Goal: Information Seeking & Learning: Learn about a topic

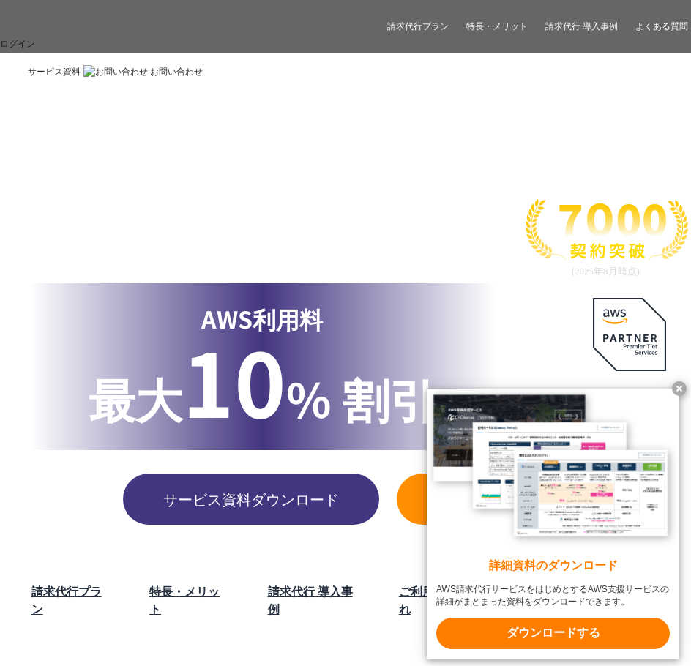
scroll to position [2146, 0]
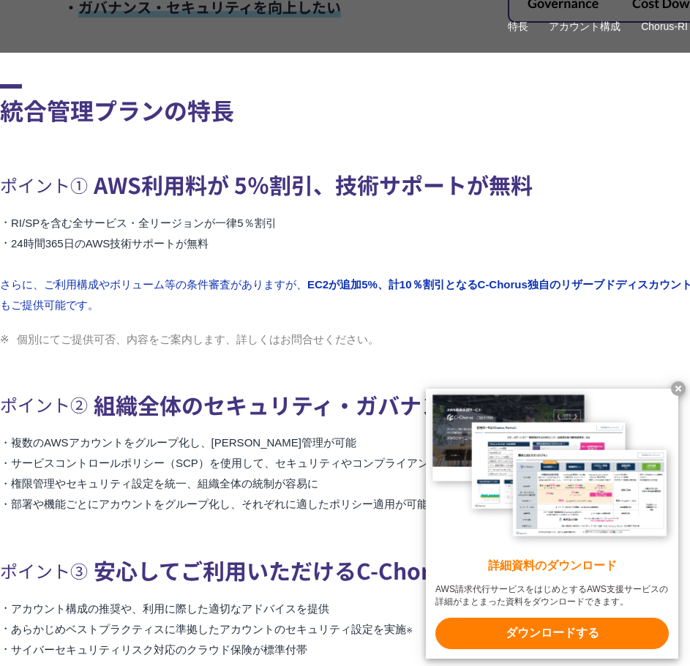
scroll to position [781, 0]
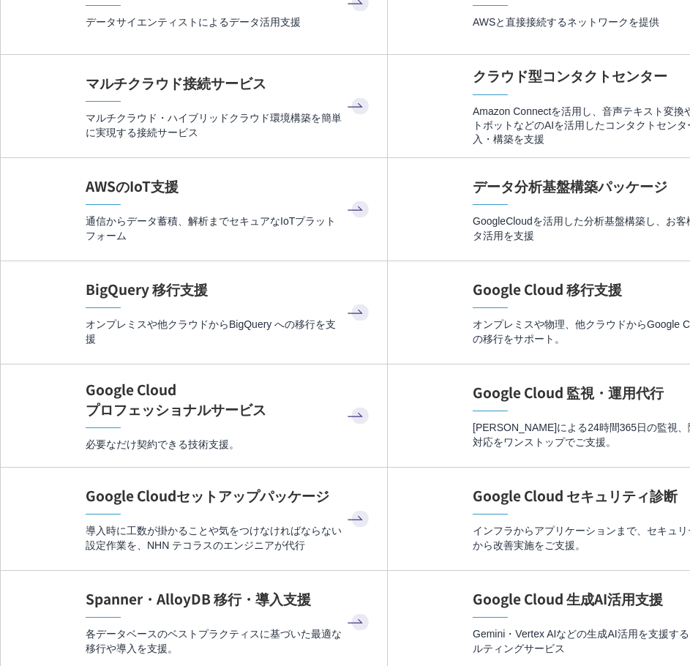
scroll to position [7413, 0]
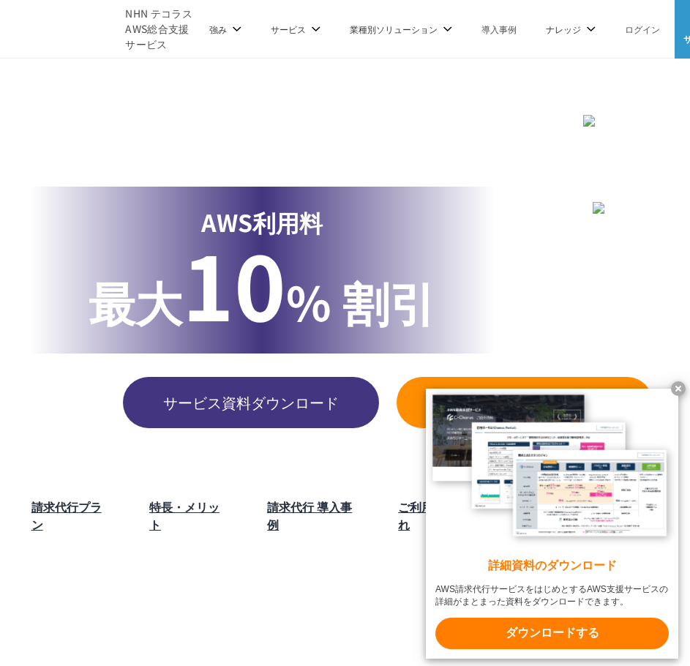
scroll to position [2133, 0]
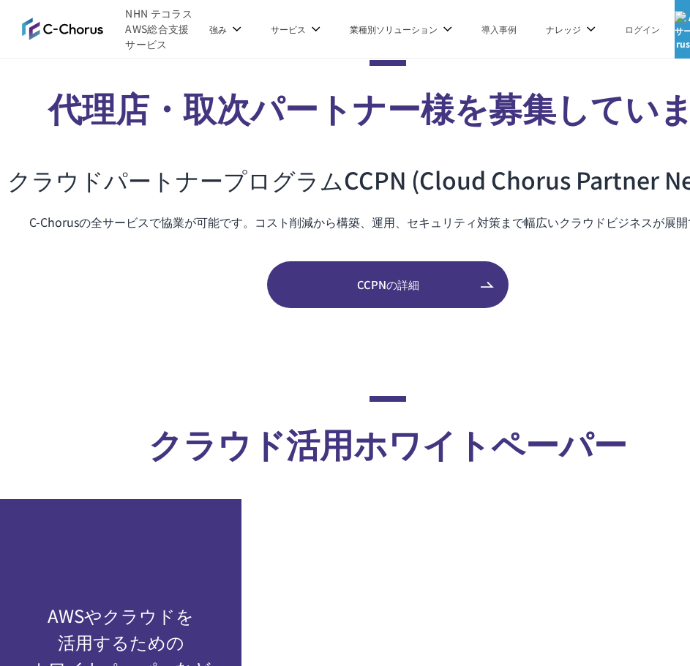
scroll to position [7413, 0]
